Goal: Task Accomplishment & Management: Complete application form

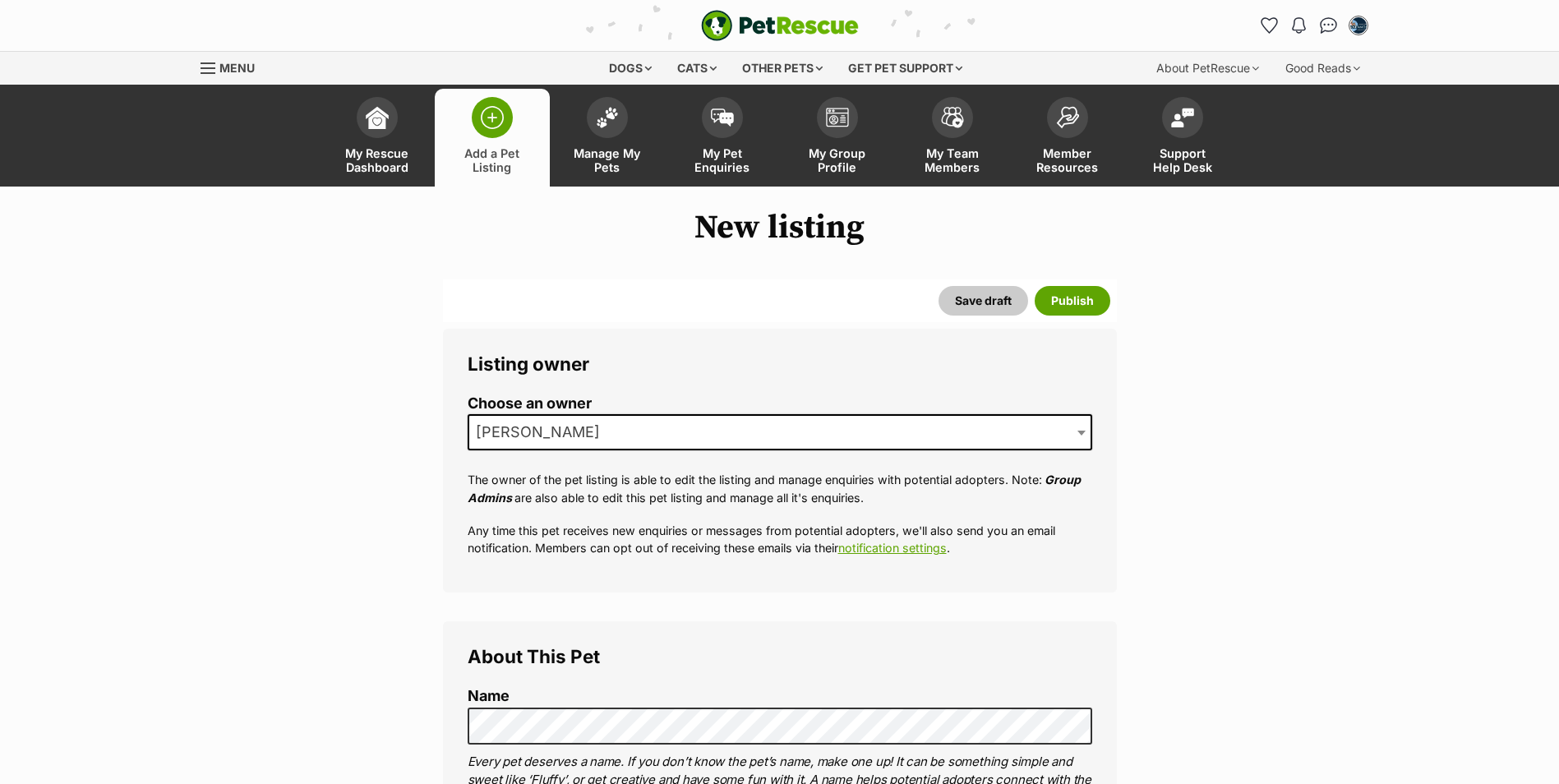
select select
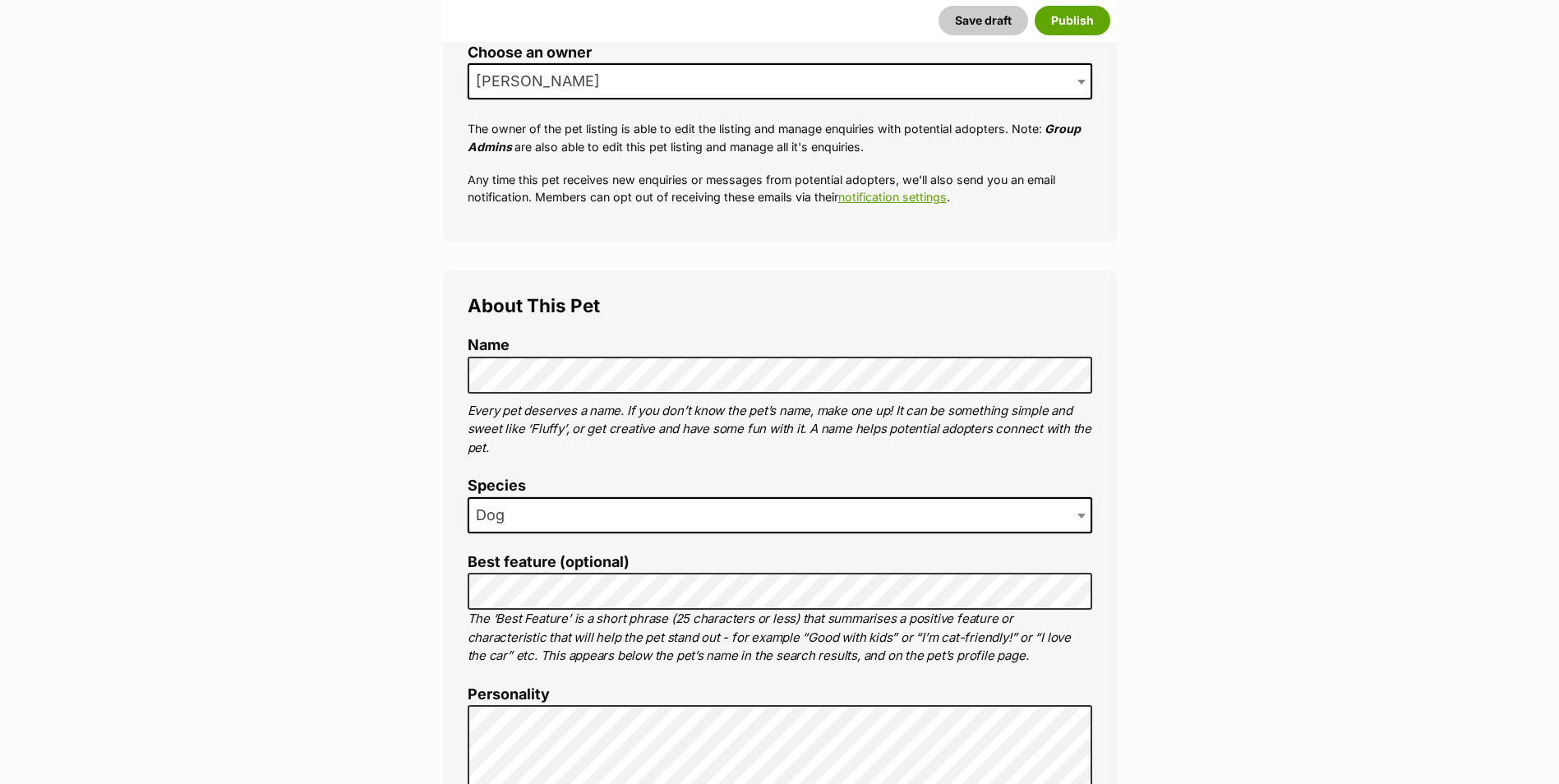
click at [543, 356] on li "Name" at bounding box center [780, 365] width 625 height 56
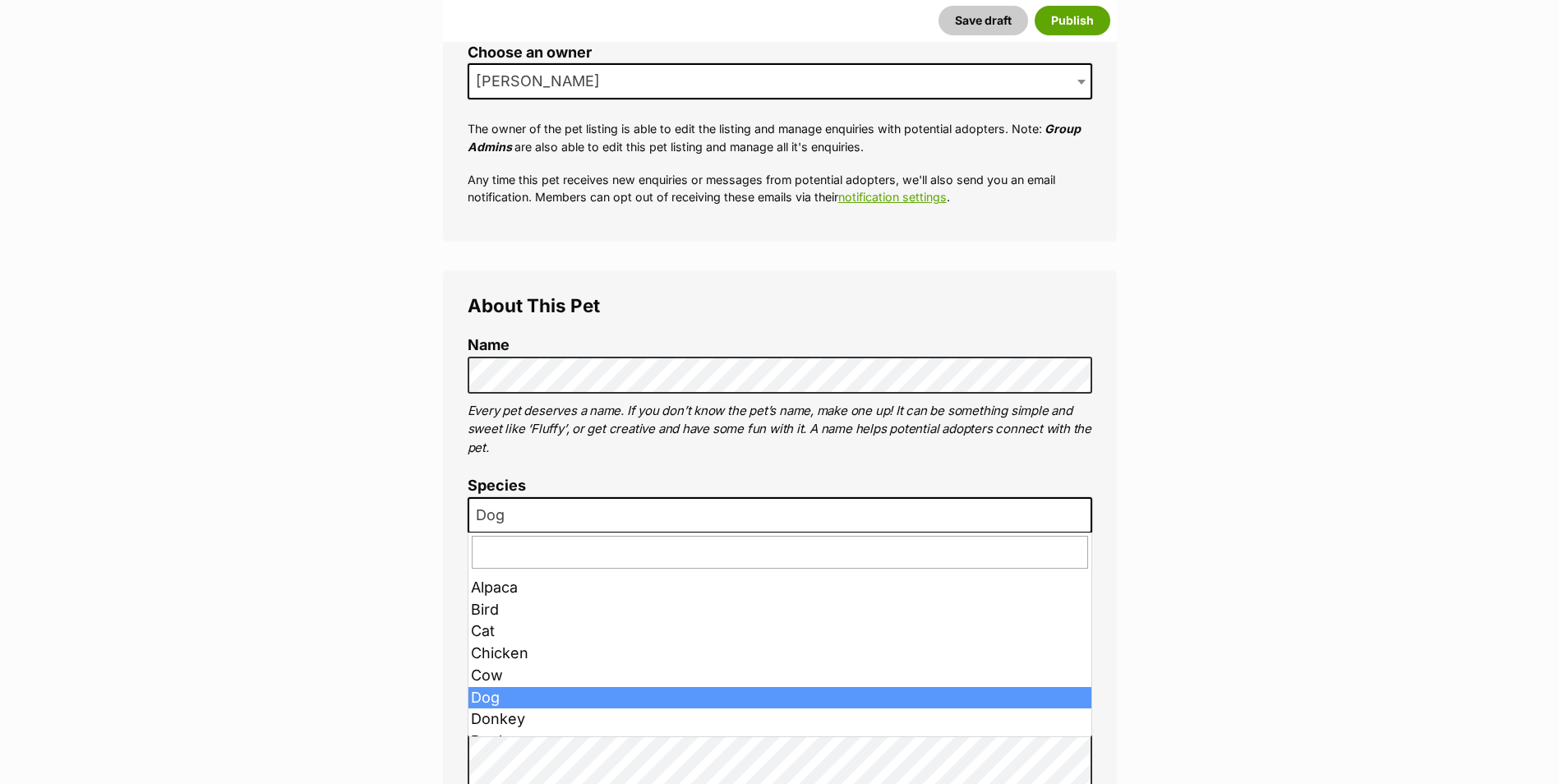
click at [566, 509] on span "Dog" at bounding box center [780, 515] width 625 height 36
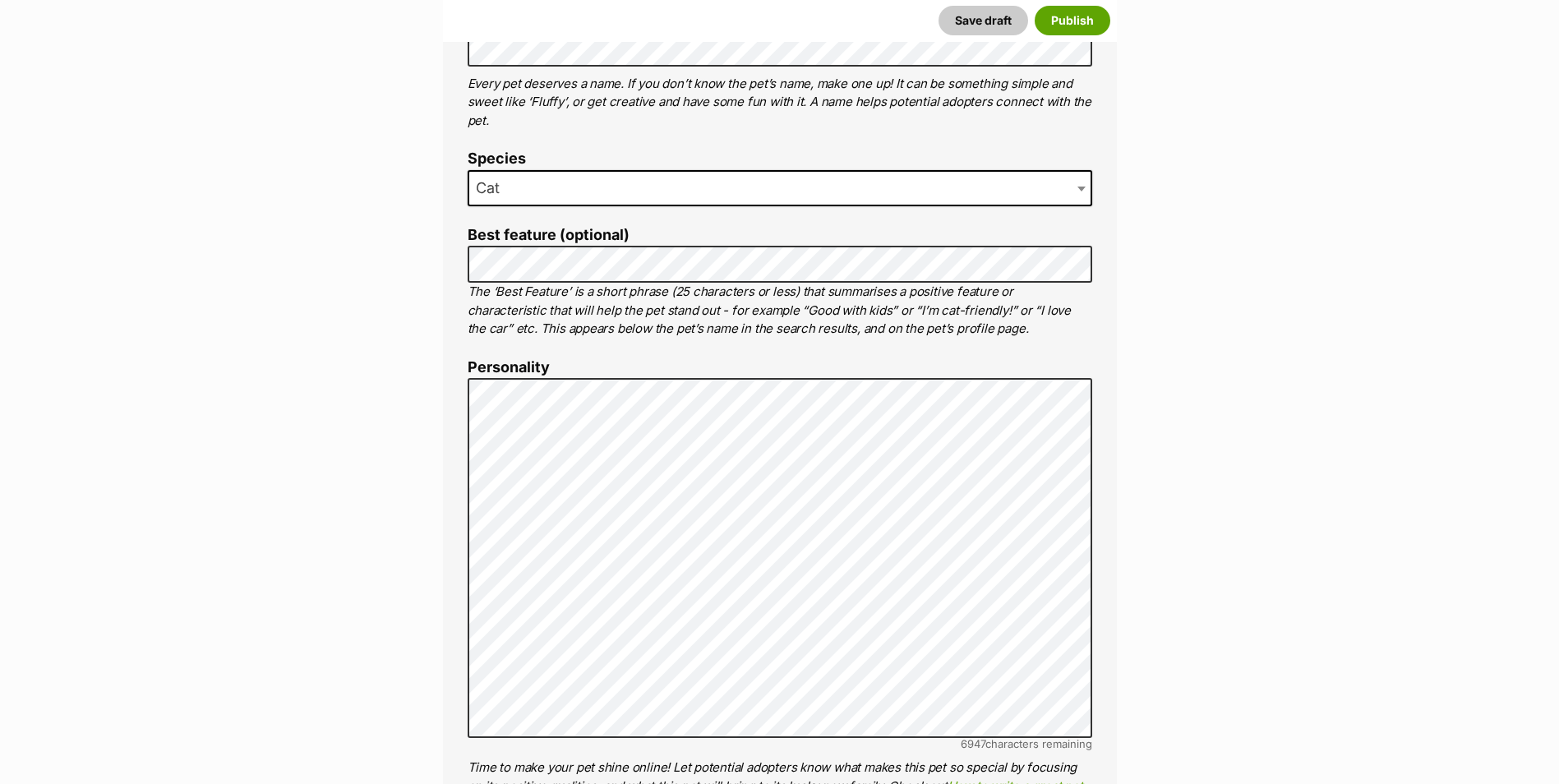
scroll to position [680, 0]
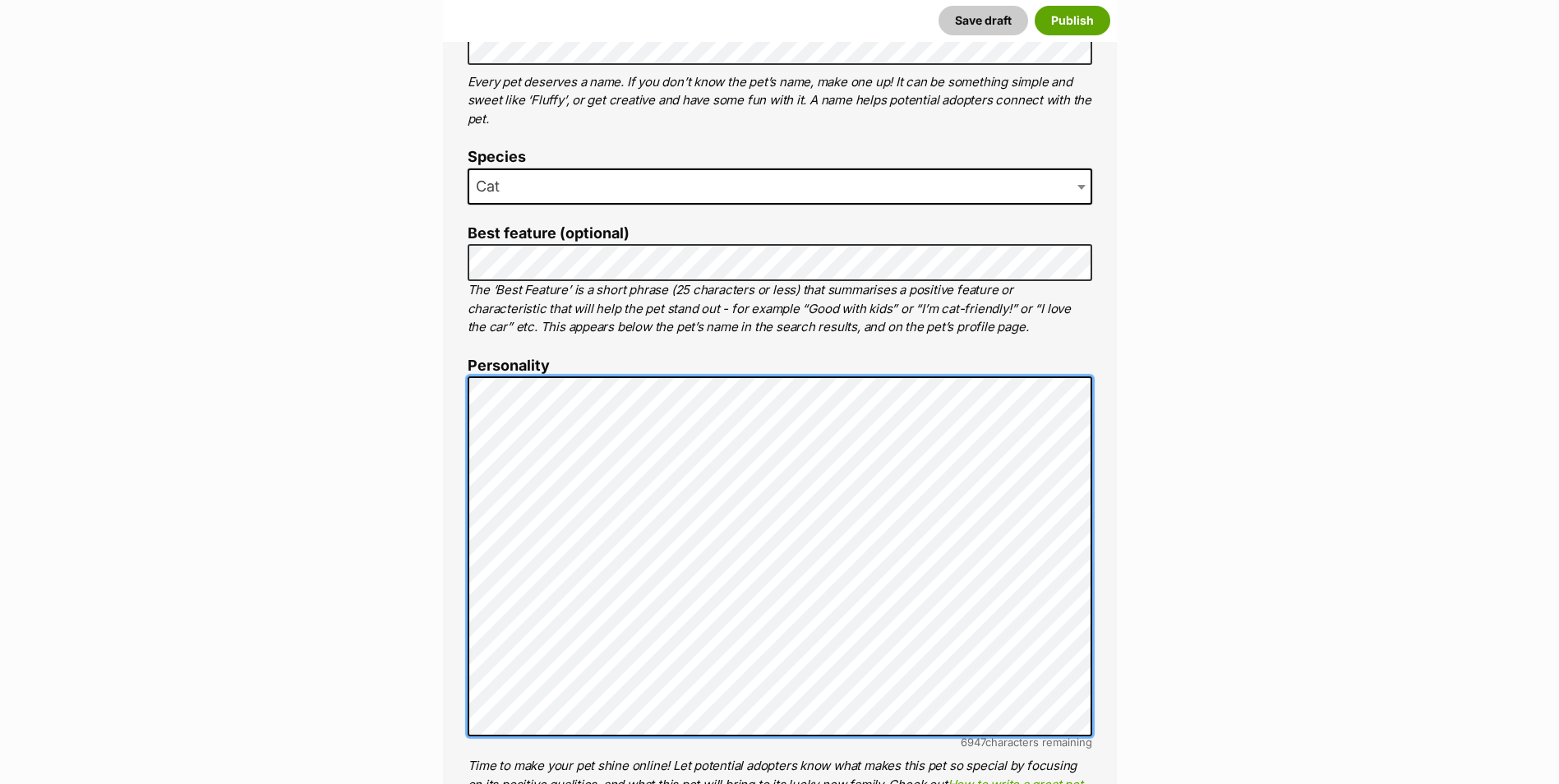
click at [446, 387] on div "About This Pet Name Henlo there, it looks like you might be using the pet name …" at bounding box center [780, 630] width 674 height 1377
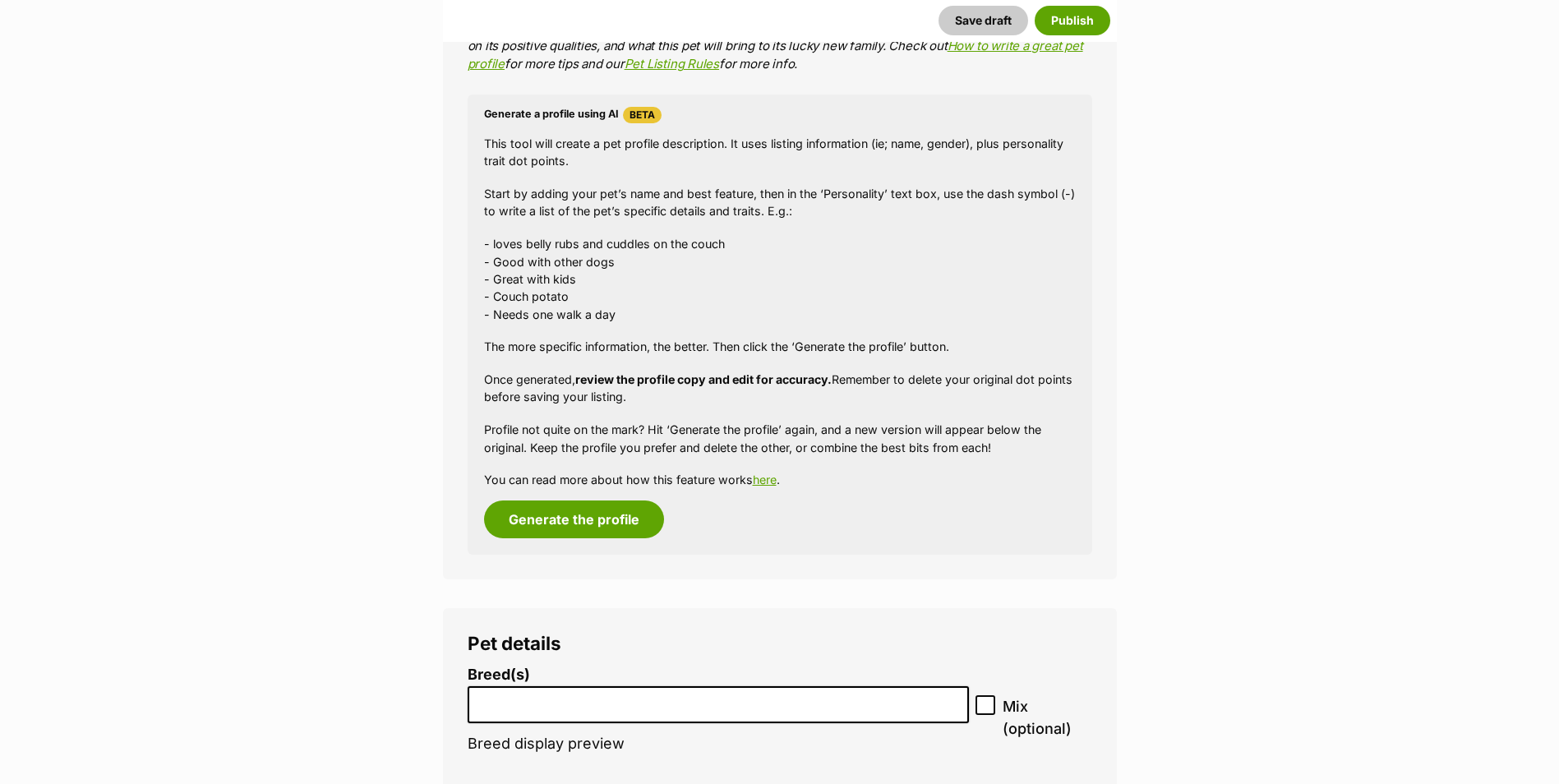
scroll to position [1419, 0]
click at [587, 521] on button "Generate the profile" at bounding box center [573, 518] width 180 height 37
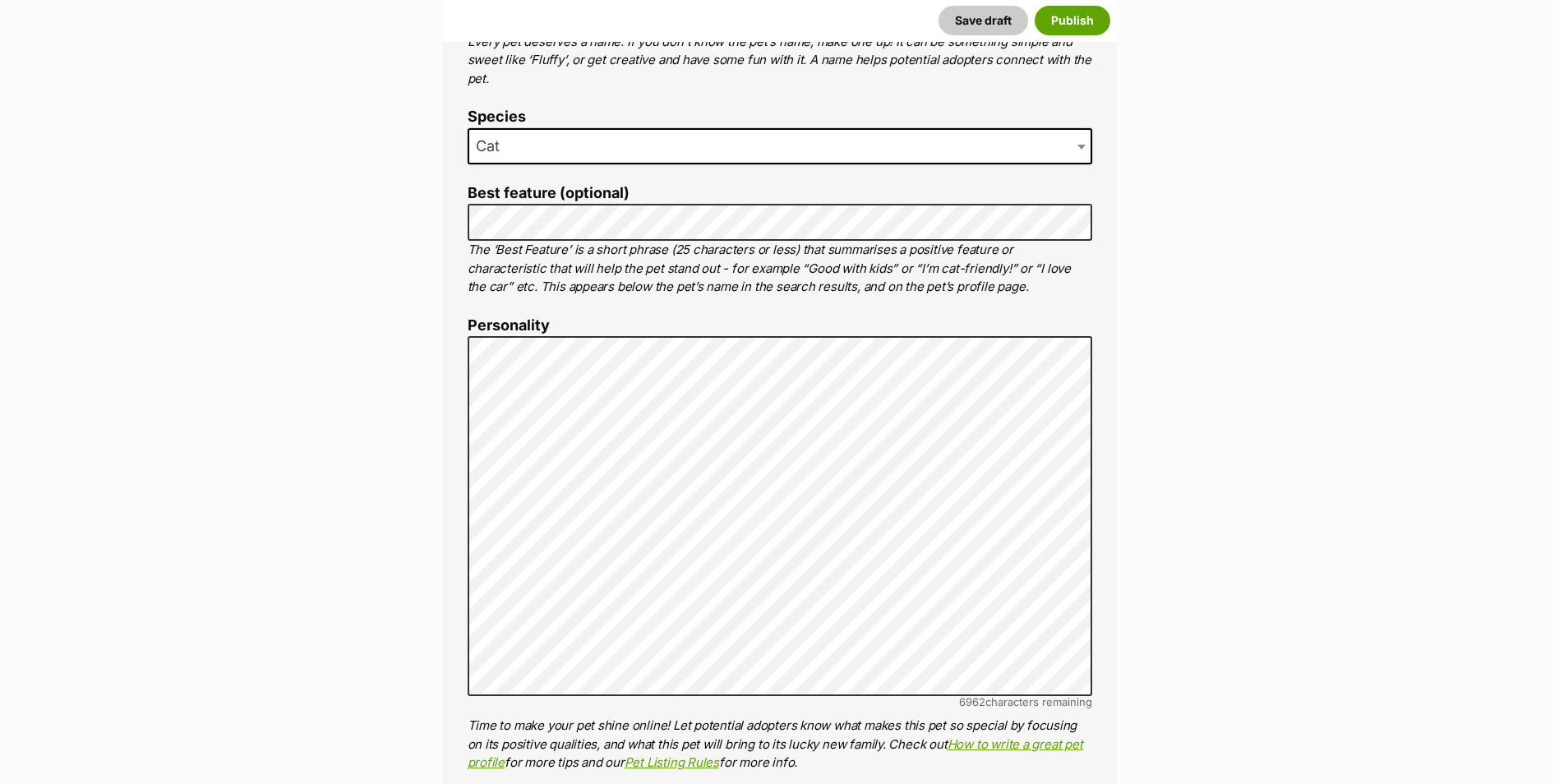
scroll to position [762, 0]
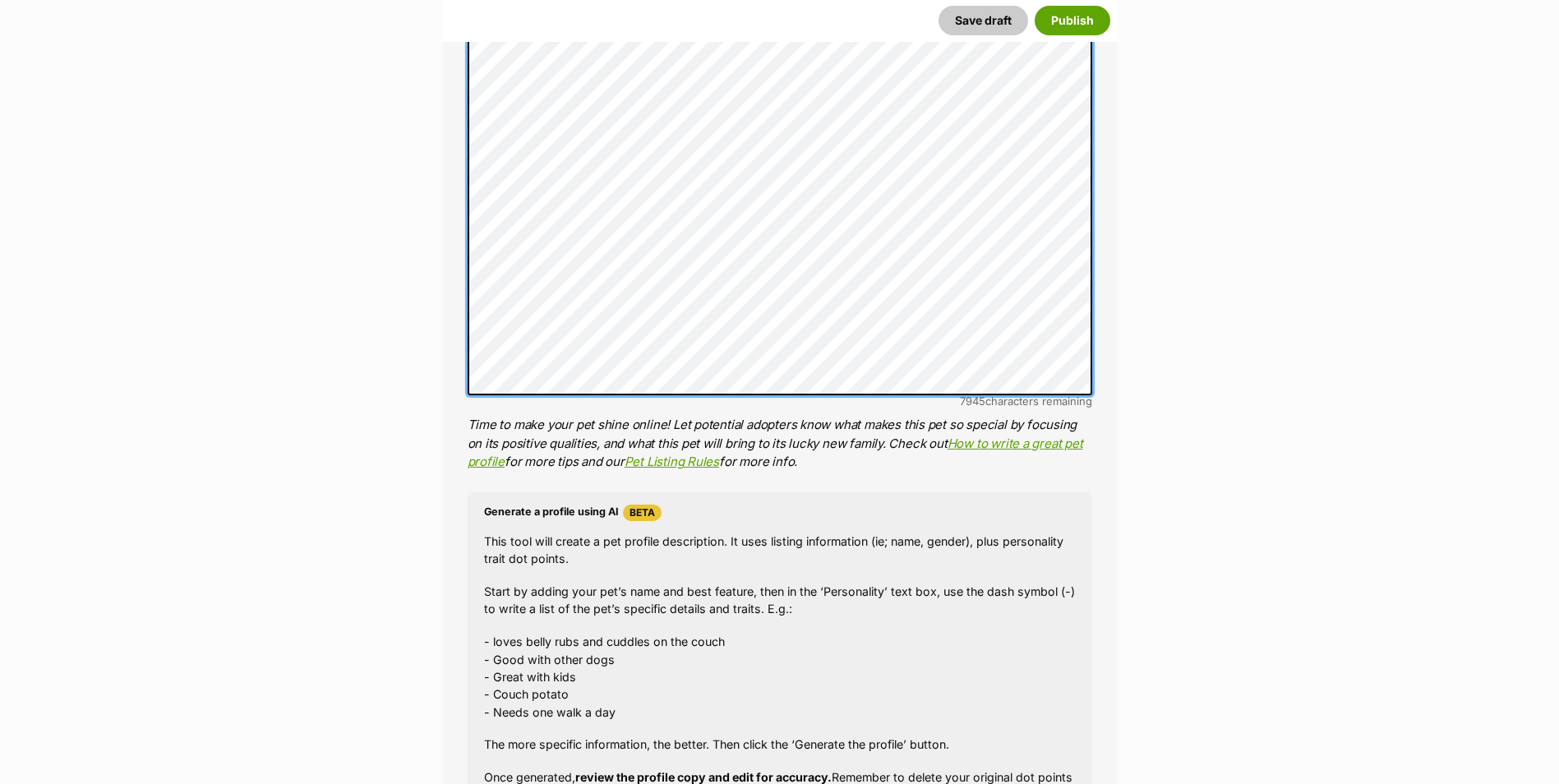
scroll to position [1173, 0]
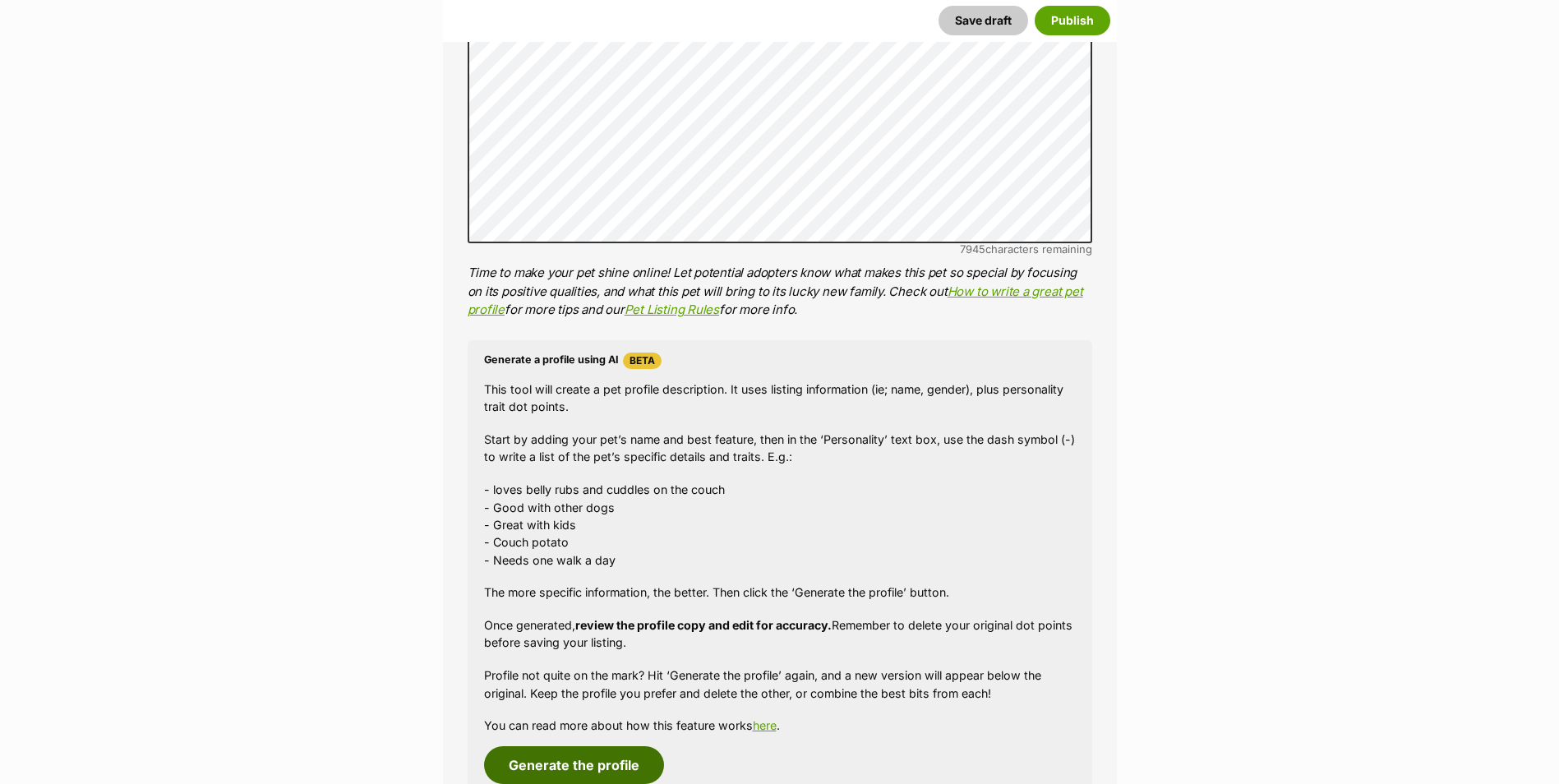
click at [597, 772] on button "Generate the profile" at bounding box center [573, 765] width 180 height 37
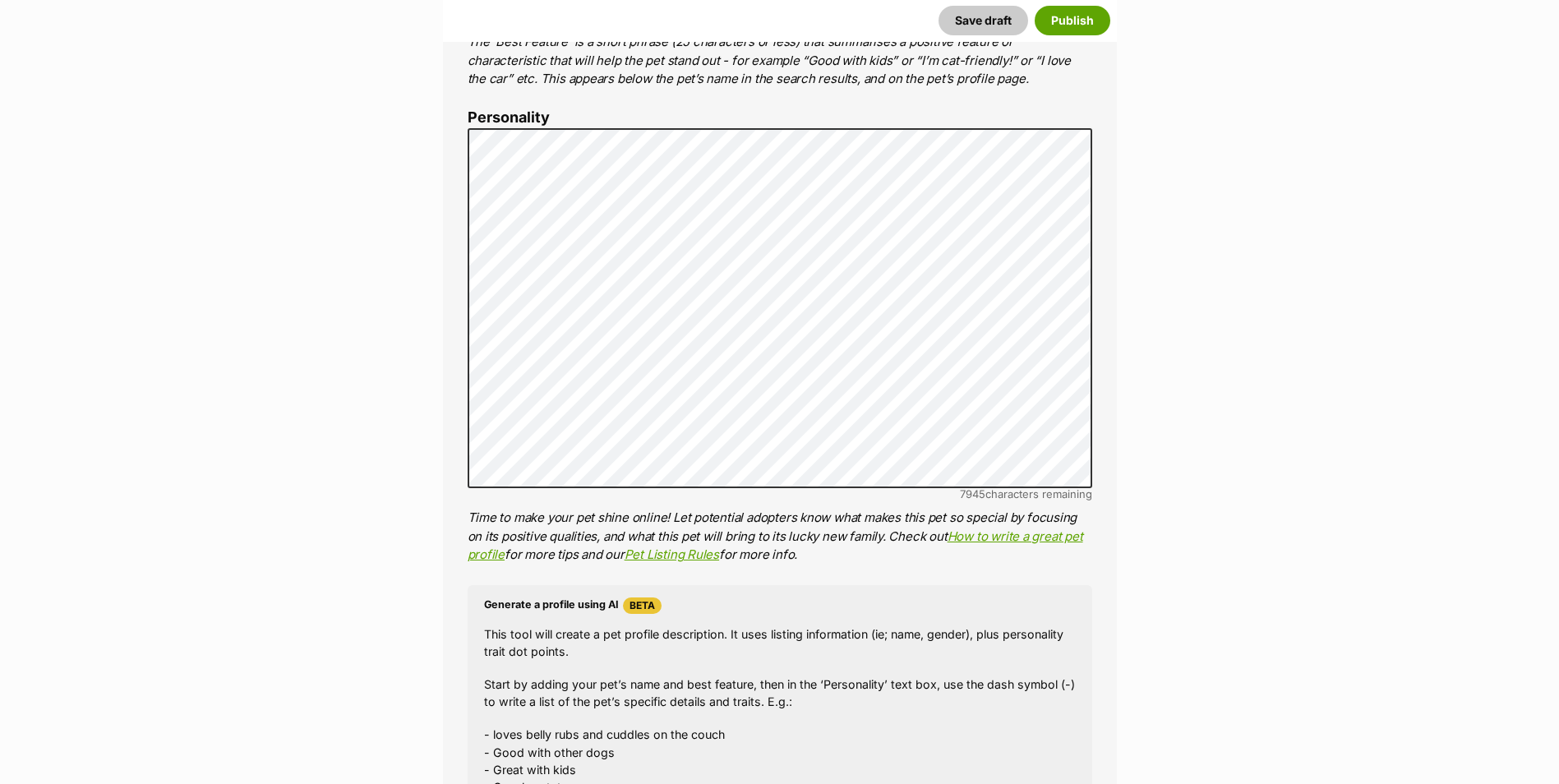
scroll to position [844, 0]
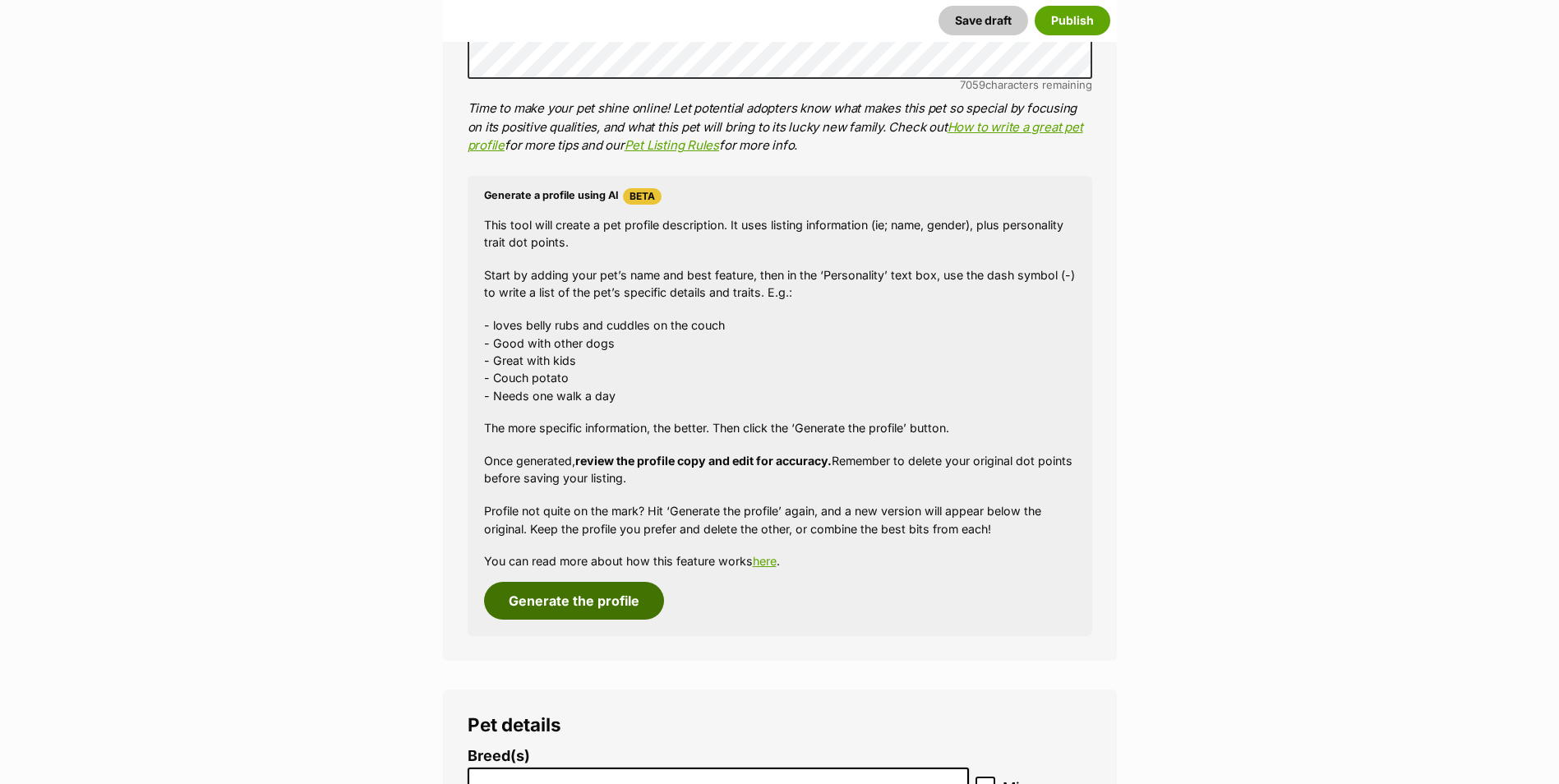
click at [605, 605] on button "Generate the profile" at bounding box center [573, 600] width 180 height 37
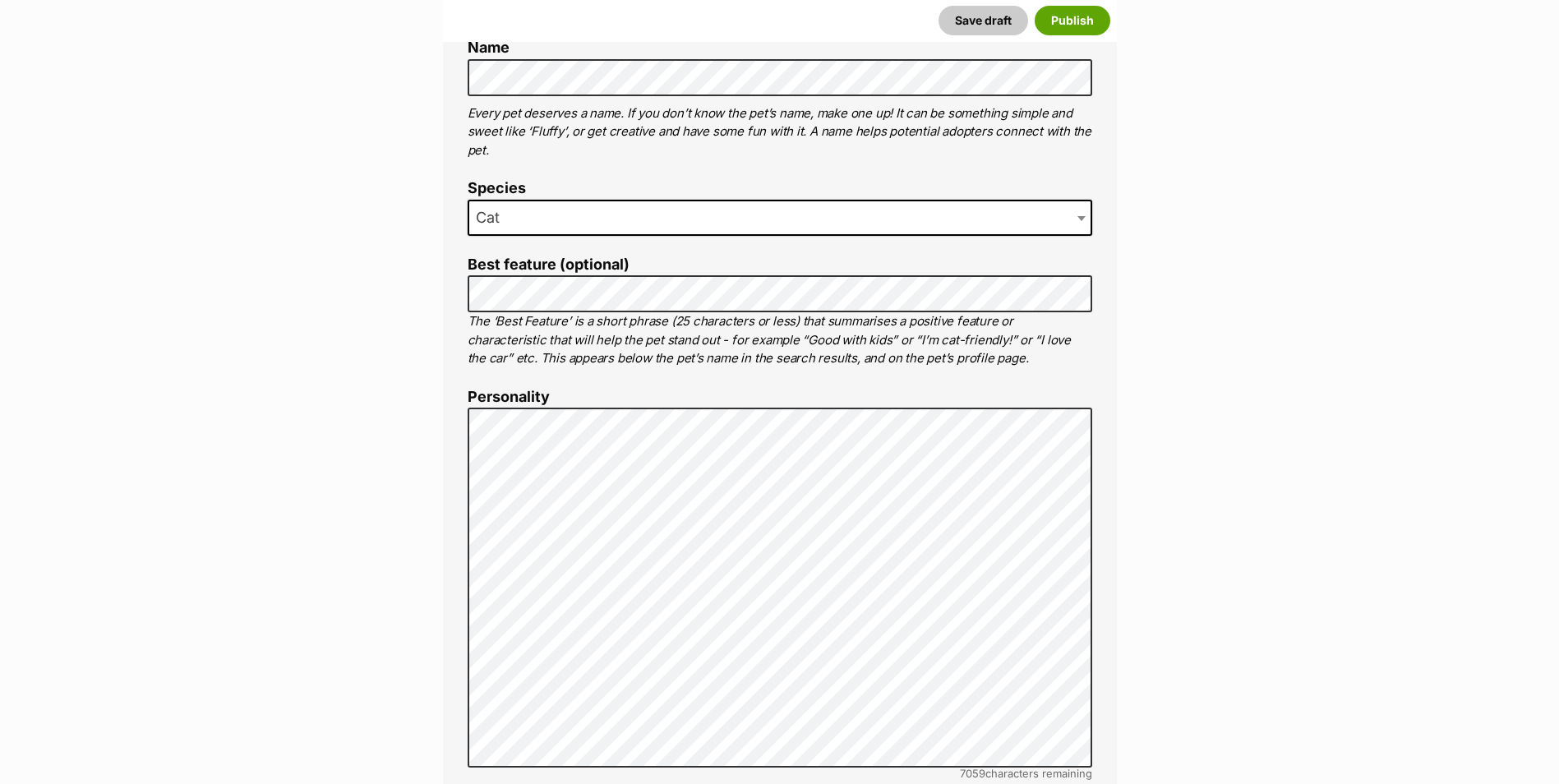
scroll to position [433, 0]
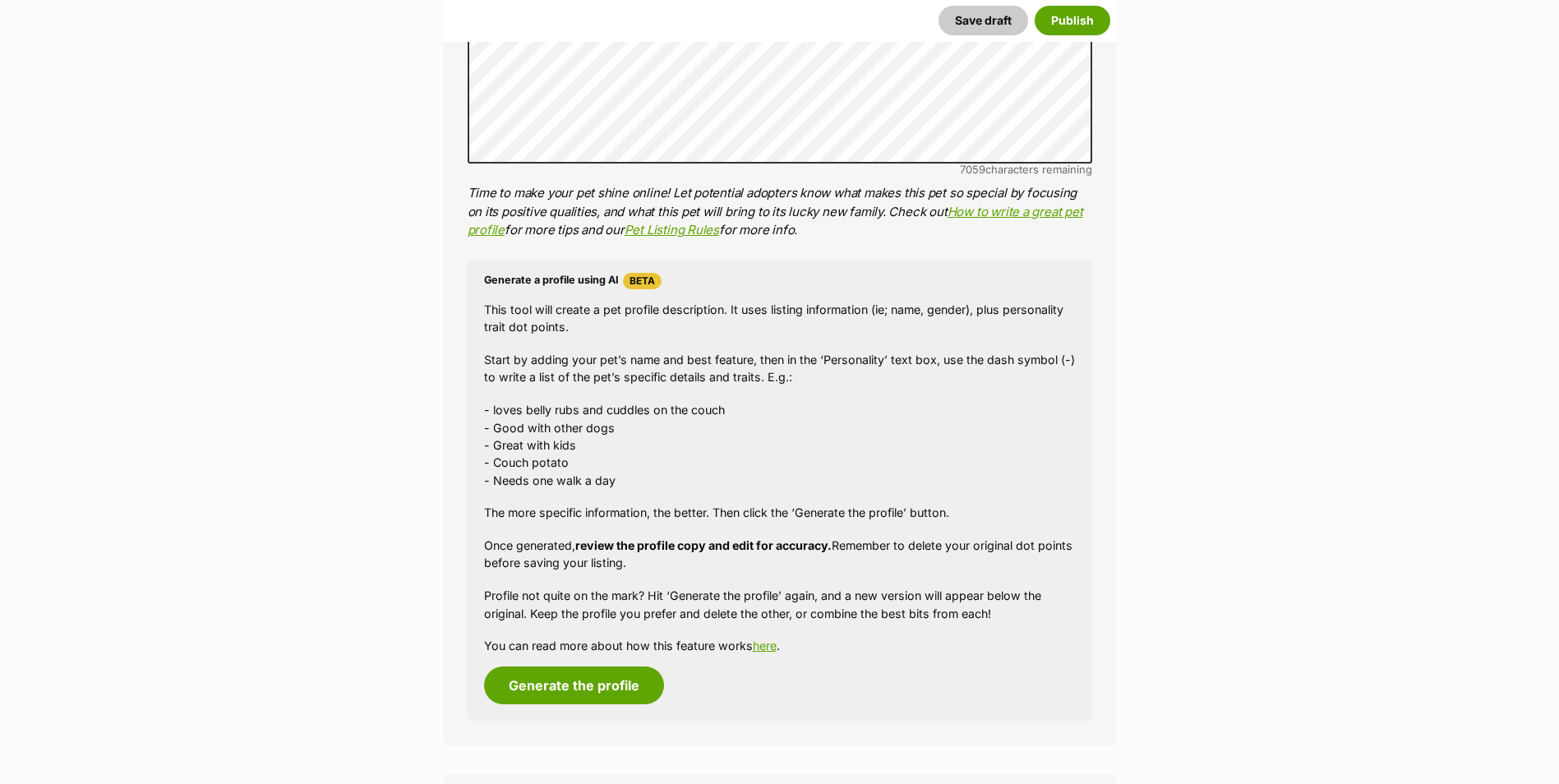
scroll to position [1255, 0]
drag, startPoint x: 604, startPoint y: 685, endPoint x: 592, endPoint y: 677, distance: 14.4
click at [604, 685] on button "Generate the profile" at bounding box center [573, 683] width 180 height 37
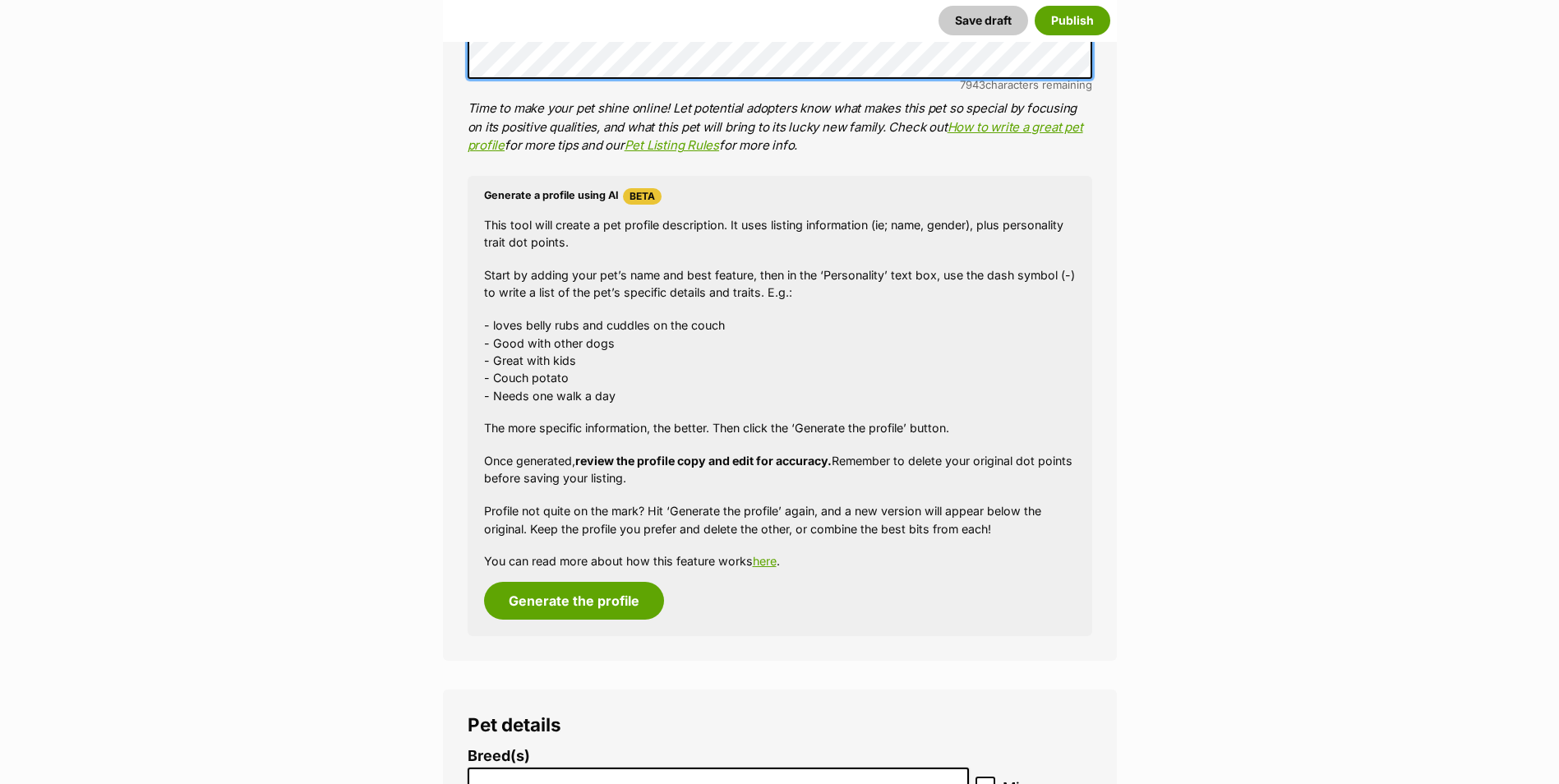
scroll to position [1342, 0]
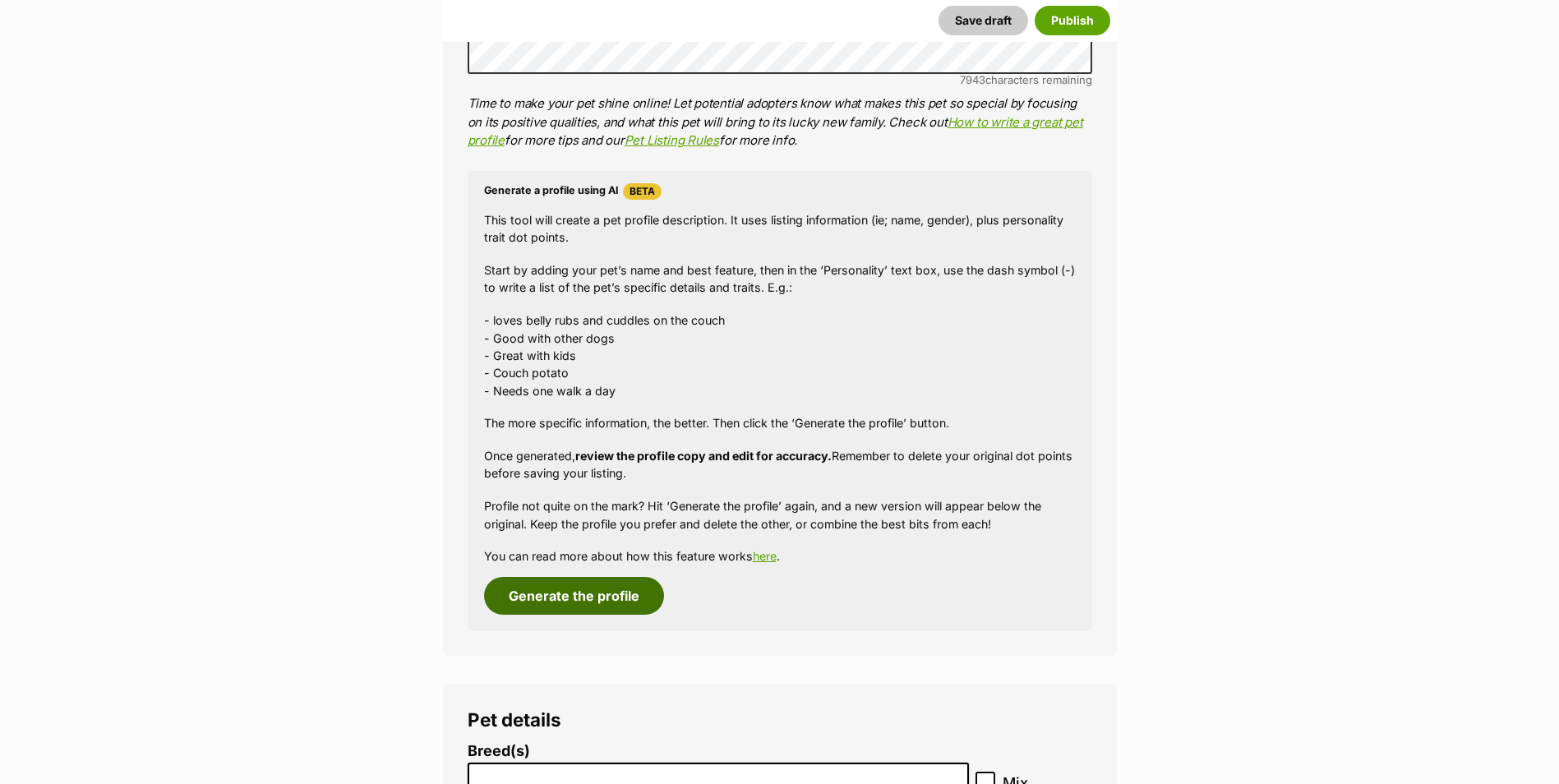
click at [539, 586] on button "Generate the profile" at bounding box center [573, 595] width 180 height 37
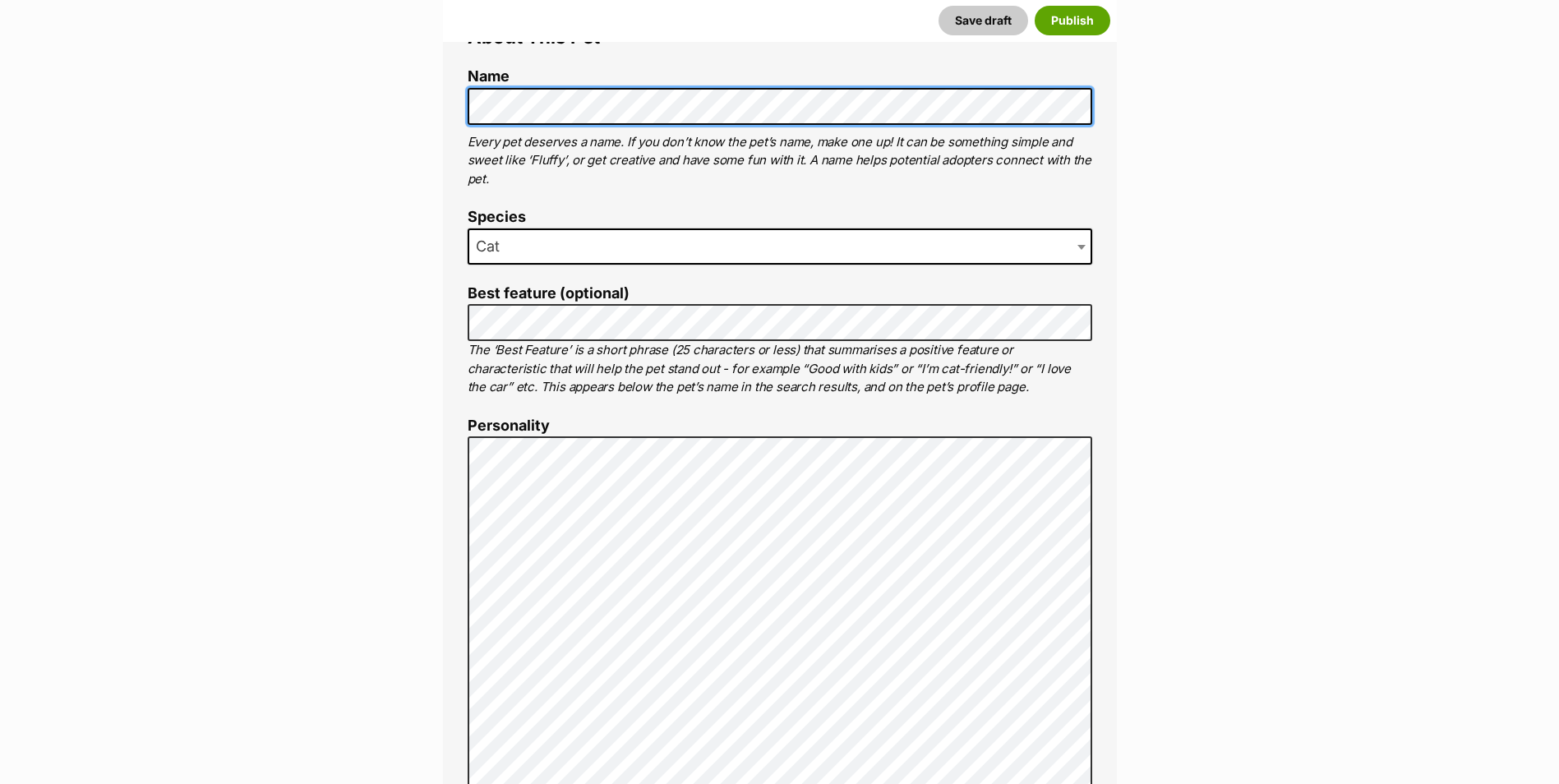
scroll to position [762, 0]
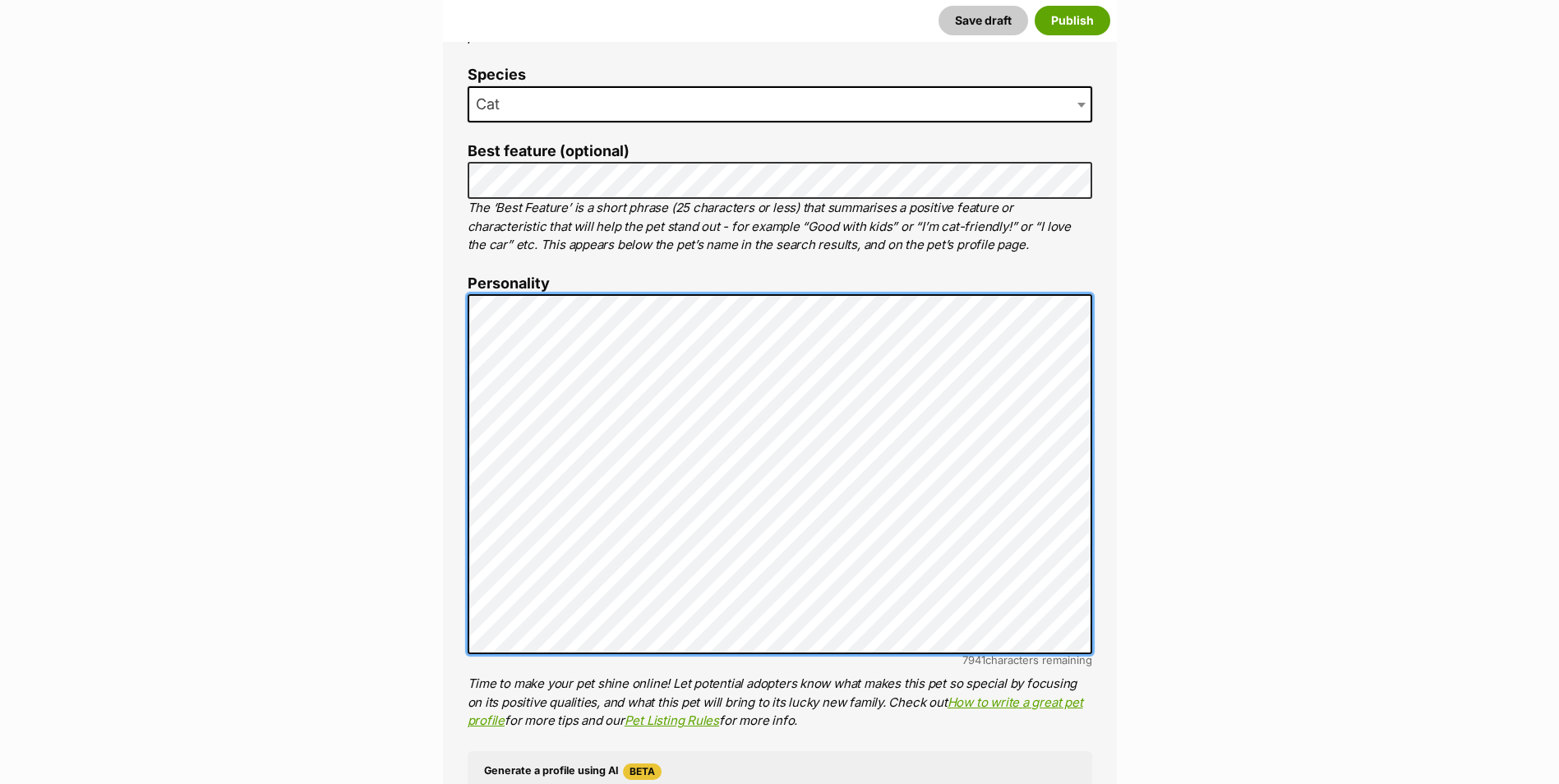
click at [459, 304] on div "About This Pet Name Henlo there, it looks like you might be using the pet name …" at bounding box center [780, 548] width 674 height 1377
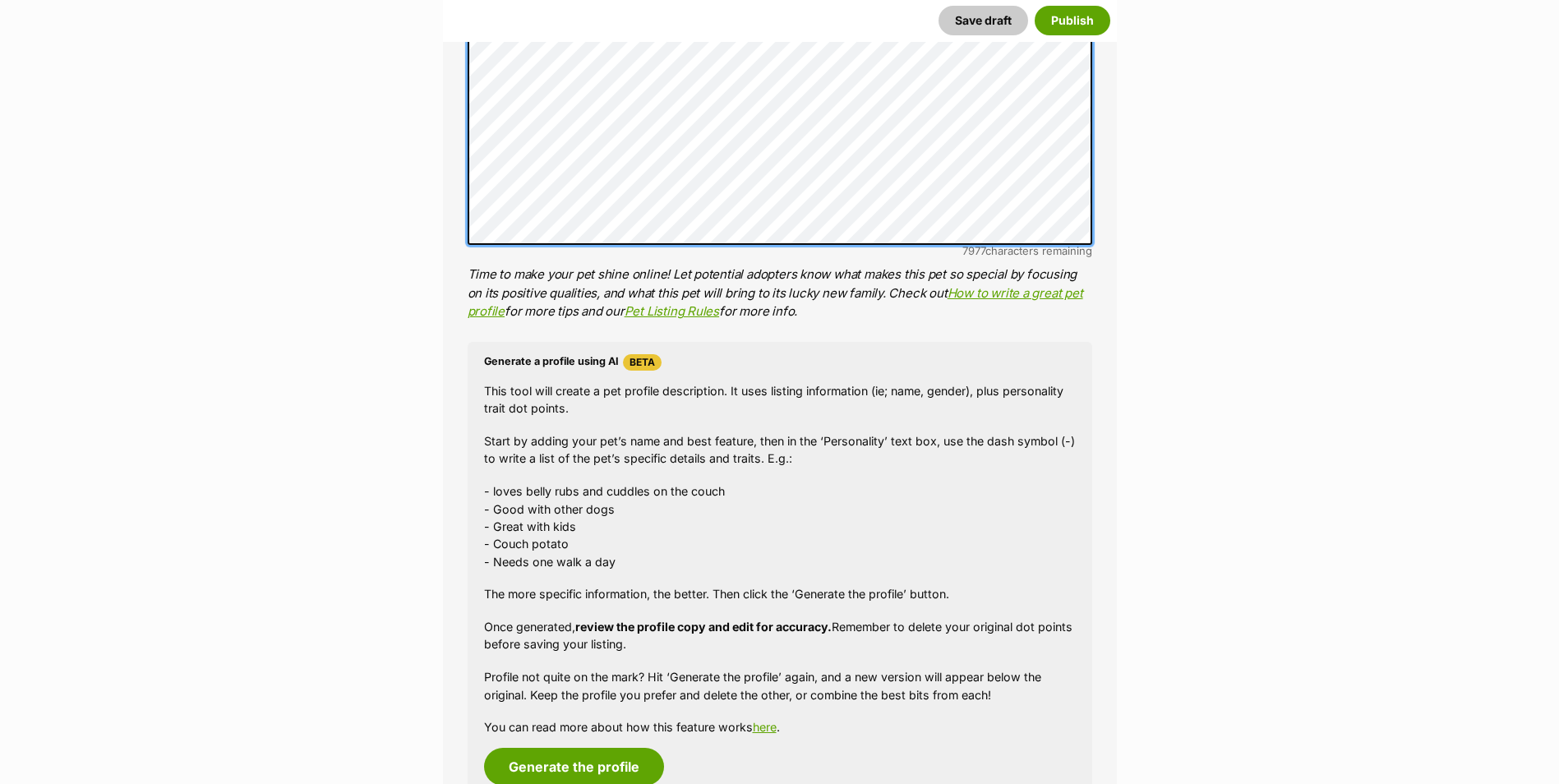
scroll to position [1173, 0]
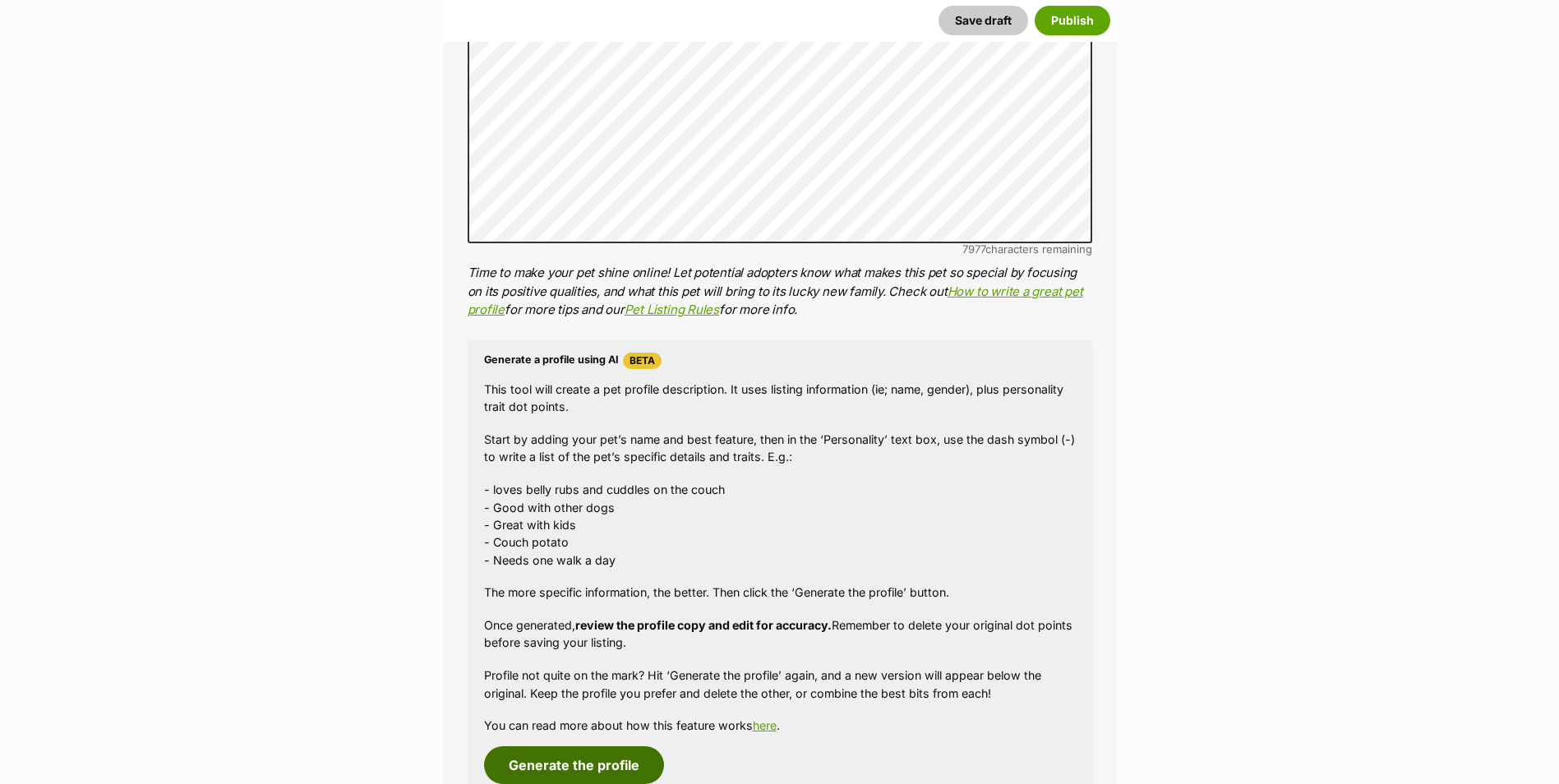
click at [553, 762] on button "Generate the profile" at bounding box center [573, 765] width 180 height 37
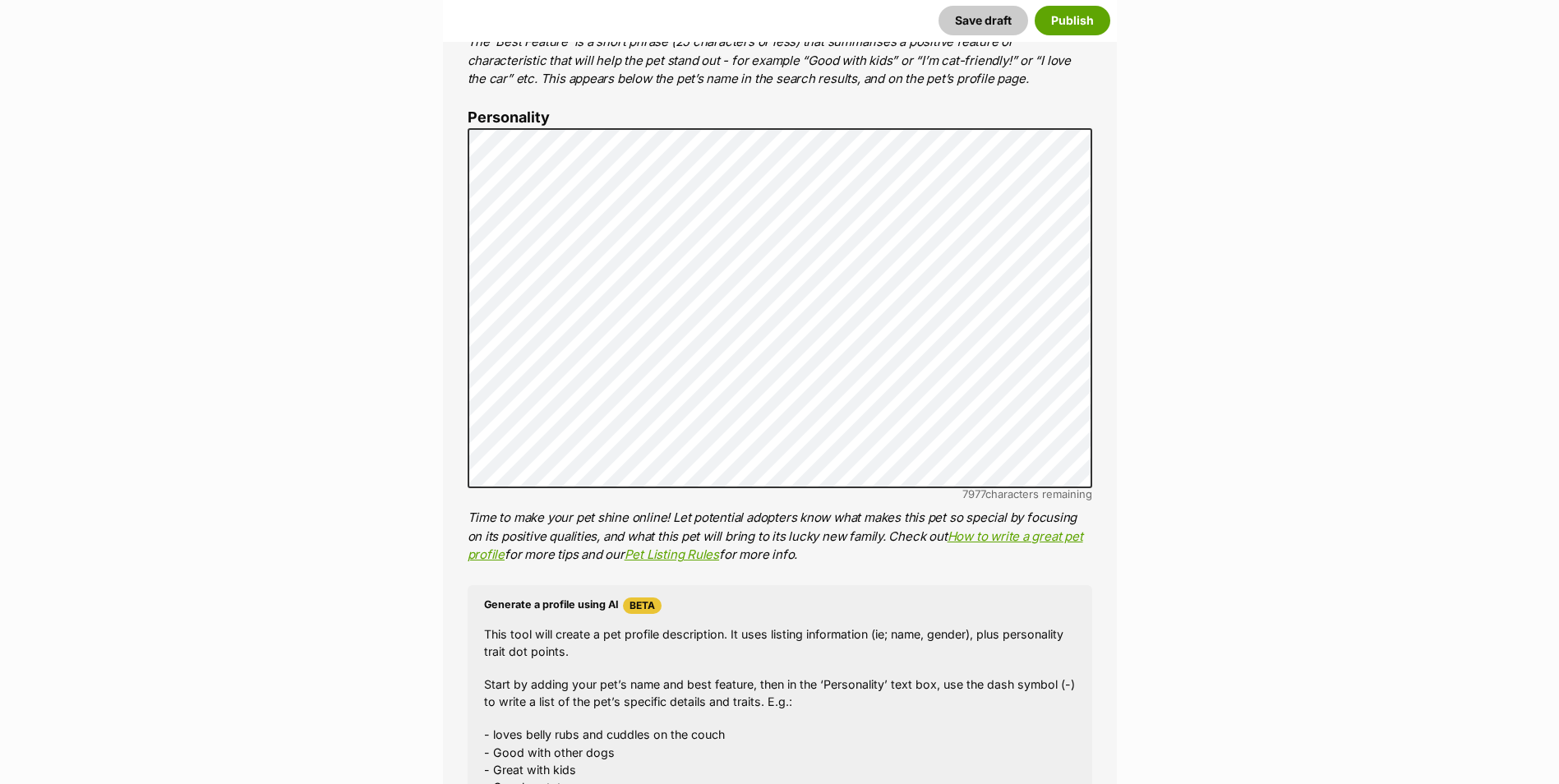
scroll to position [844, 0]
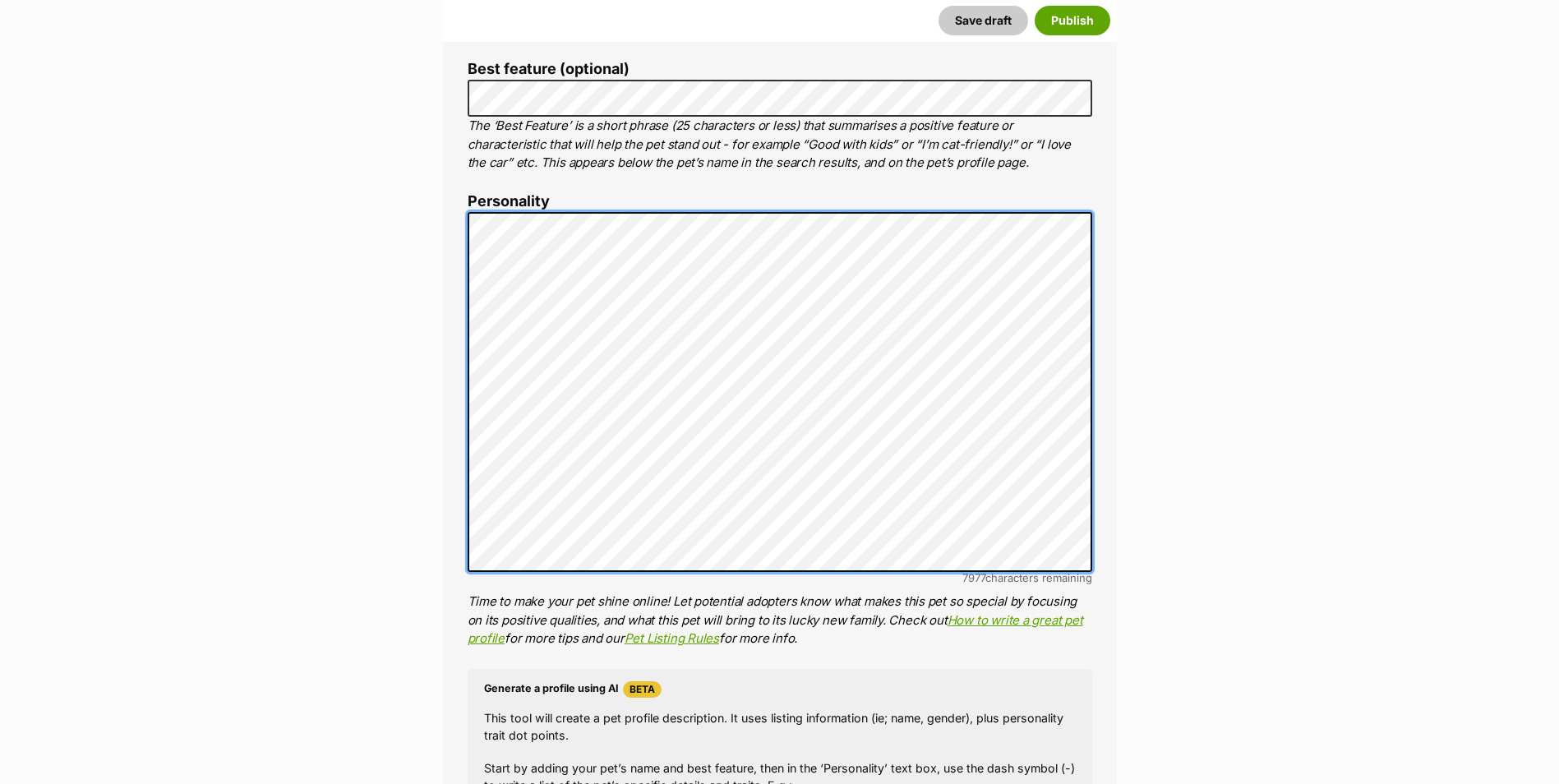
click at [459, 349] on div "About This Pet Name Henlo there, it looks like you might be using the pet name …" at bounding box center [780, 466] width 674 height 1377
